Goal: Task Accomplishment & Management: Manage account settings

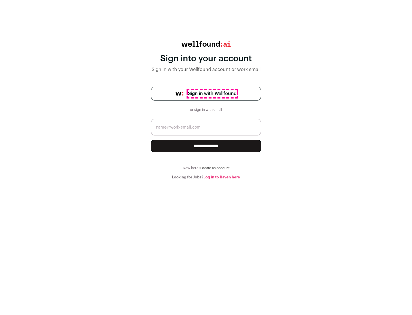
click at [212, 94] on span "Sign in with Wellfound" at bounding box center [212, 93] width 49 height 7
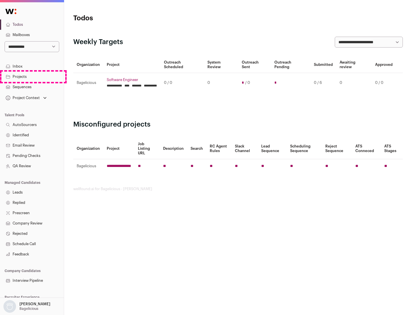
click at [32, 76] on link "Projects" at bounding box center [32, 77] width 64 height 10
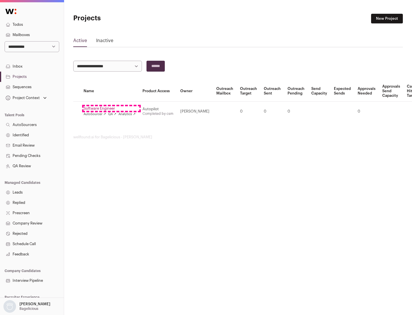
click at [111, 108] on link "Software Engineer" at bounding box center [110, 108] width 52 height 5
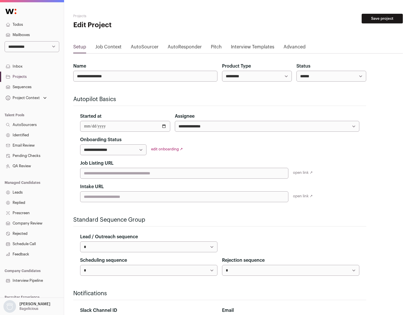
click at [382, 19] on button "Save project" at bounding box center [382, 19] width 41 height 10
